Goal: Find contact information: Find contact information

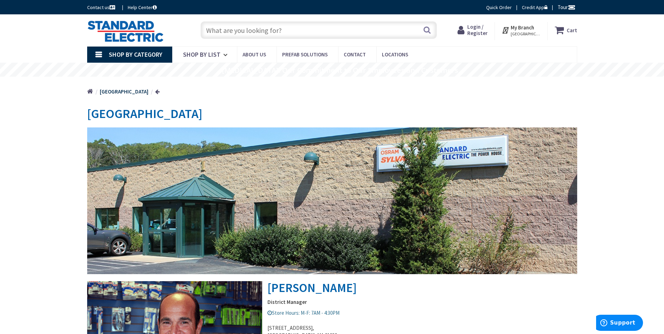
click at [266, 29] on input "text" at bounding box center [318, 29] width 236 height 17
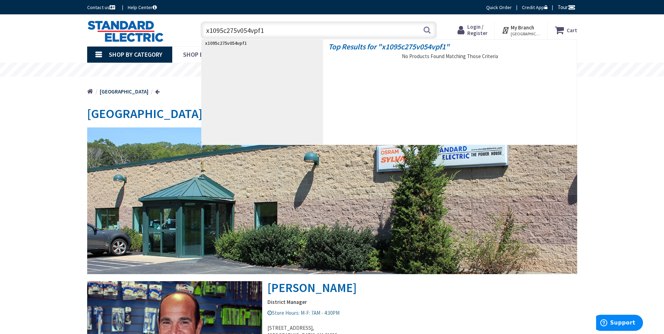
type input "x1095c275v054vpf1"
click at [426, 47] on strong "x1095c275v054vpf1" at bounding box center [413, 47] width 64 height 10
click at [447, 48] on h4 "Top Results for " x1095c275v054vpf1 "" at bounding box center [449, 45] width 243 height 11
drag, startPoint x: 450, startPoint y: 47, endPoint x: 382, endPoint y: 47, distance: 68.2
click at [379, 47] on h4 "Top Results for " x1095c275v054vpf1 "" at bounding box center [449, 45] width 243 height 11
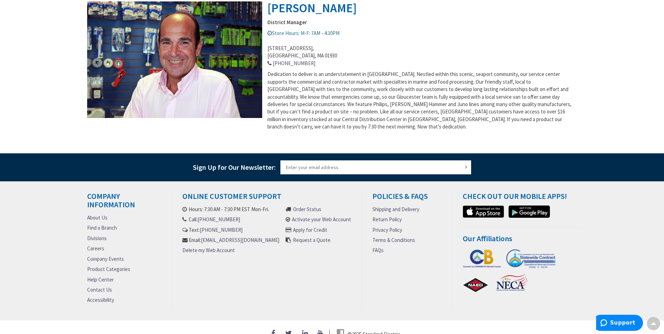
scroll to position [280, 0]
drag, startPoint x: 272, startPoint y: 246, endPoint x: 180, endPoint y: 244, distance: 91.7
click at [180, 244] on div "Online Customer Support Hours: 7:30 AM - 7:30 PM EST Mon-Fri. Call: [PHONE_NUMB…" at bounding box center [267, 250] width 190 height 118
drag, startPoint x: 180, startPoint y: 244, endPoint x: 202, endPoint y: 246, distance: 21.4
copy link "[EMAIL_ADDRESS][DOMAIN_NAME]"
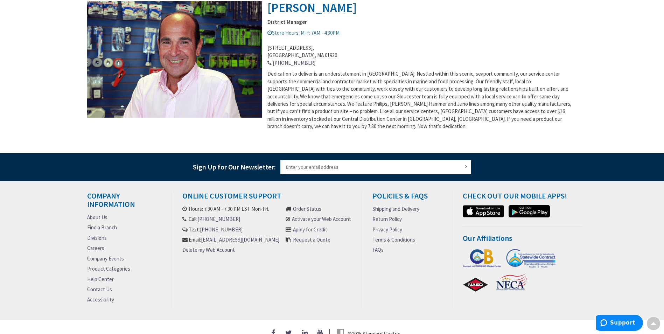
copy link "[EMAIL_ADDRESS][DOMAIN_NAME]"
